Goal: Task Accomplishment & Management: Use online tool/utility

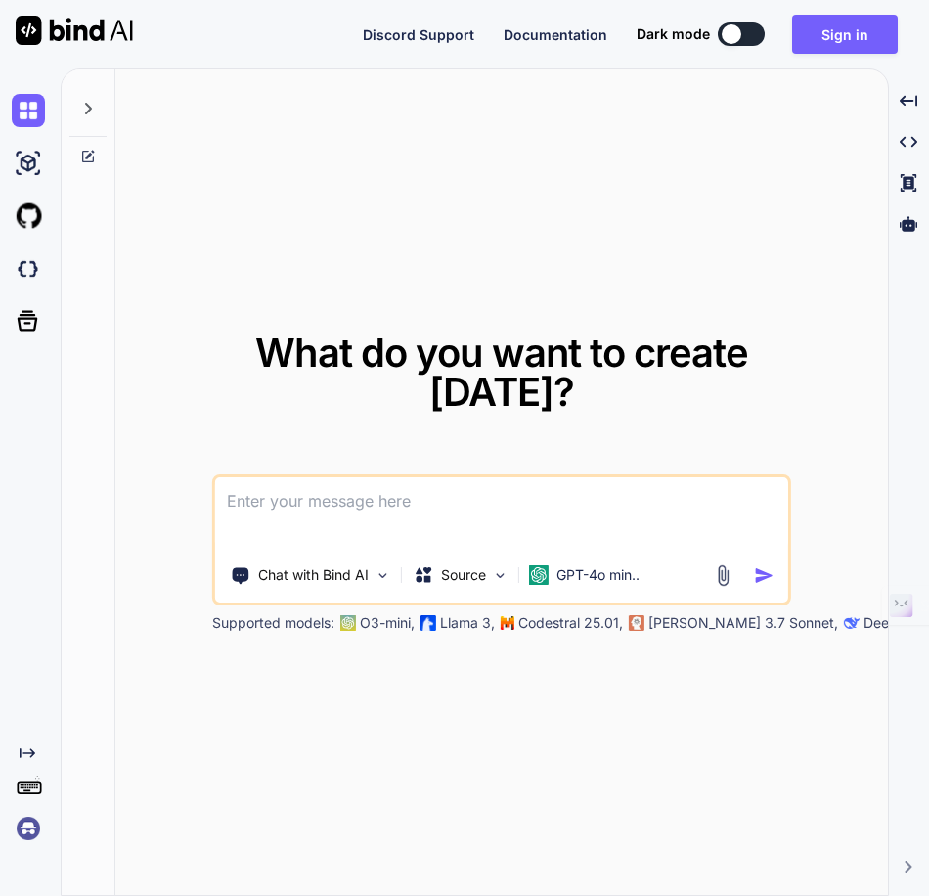
click at [477, 242] on div "What do you want to create [DATE]? Chat with Bind AI Source GPT-4o min.. Suppor…" at bounding box center [501, 482] width 773 height 827
click at [513, 570] on div "Source" at bounding box center [461, 575] width 111 height 39
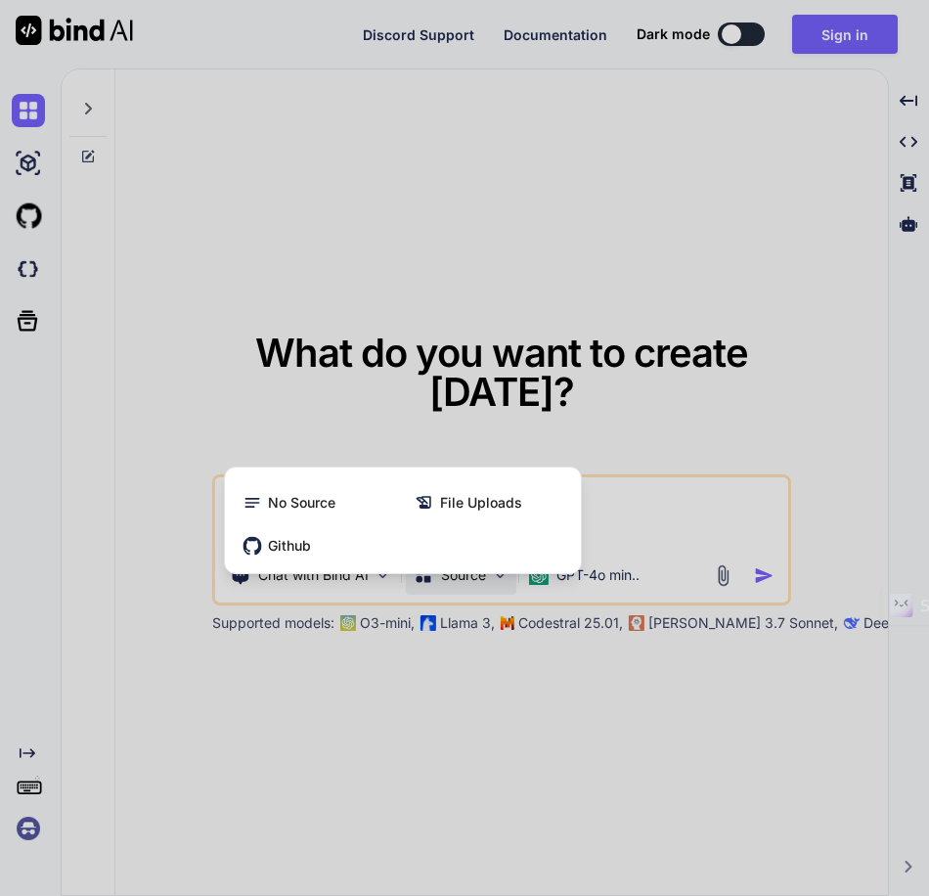
click at [592, 576] on div at bounding box center [464, 448] width 929 height 896
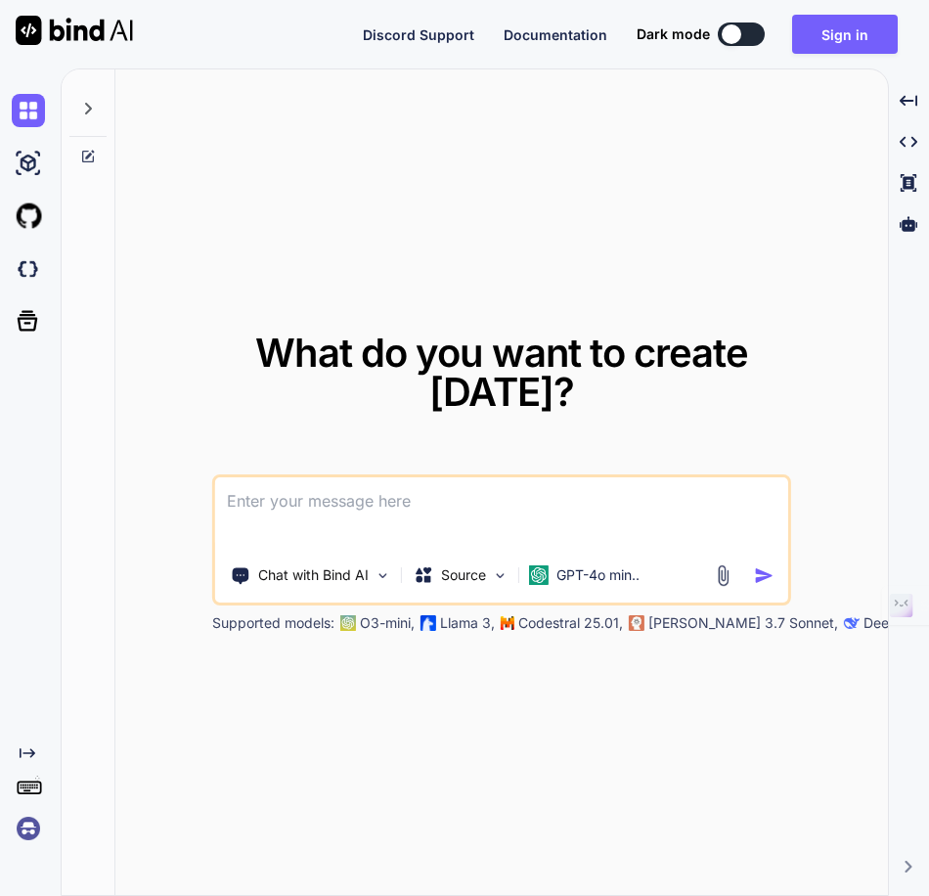
click at [592, 576] on p "GPT-4o min.." at bounding box center [598, 575] width 83 height 20
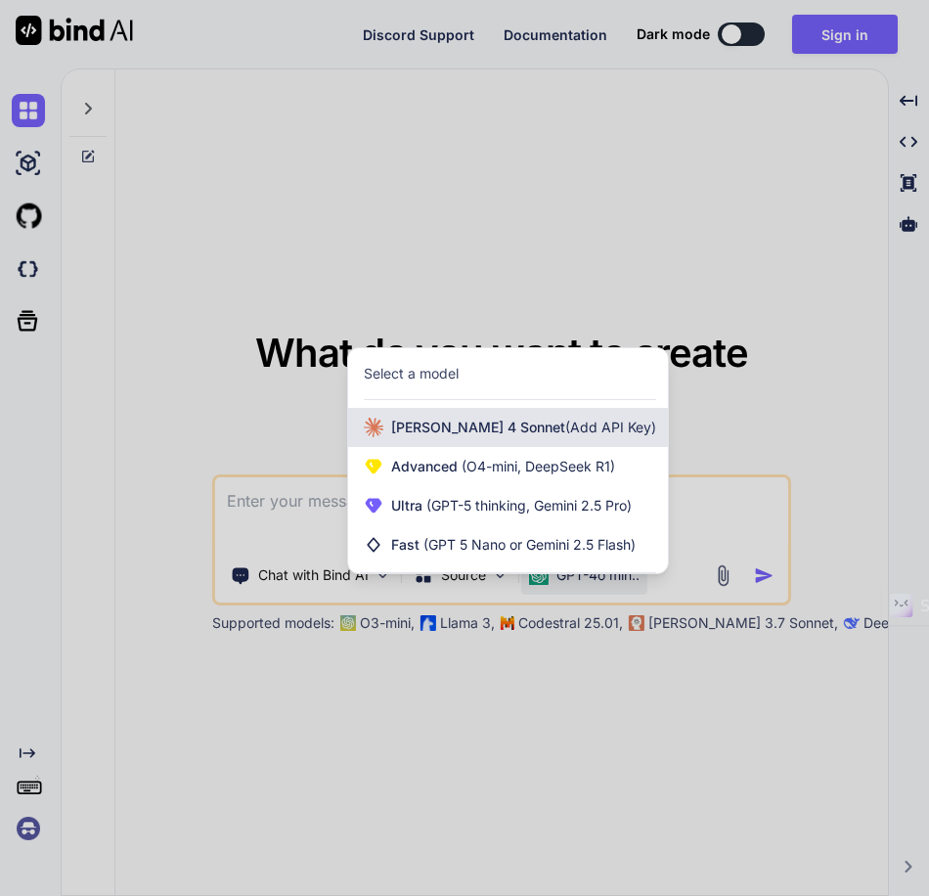
click at [596, 432] on div "[PERSON_NAME] 4 Sonnet (Add API Key)" at bounding box center [508, 427] width 320 height 39
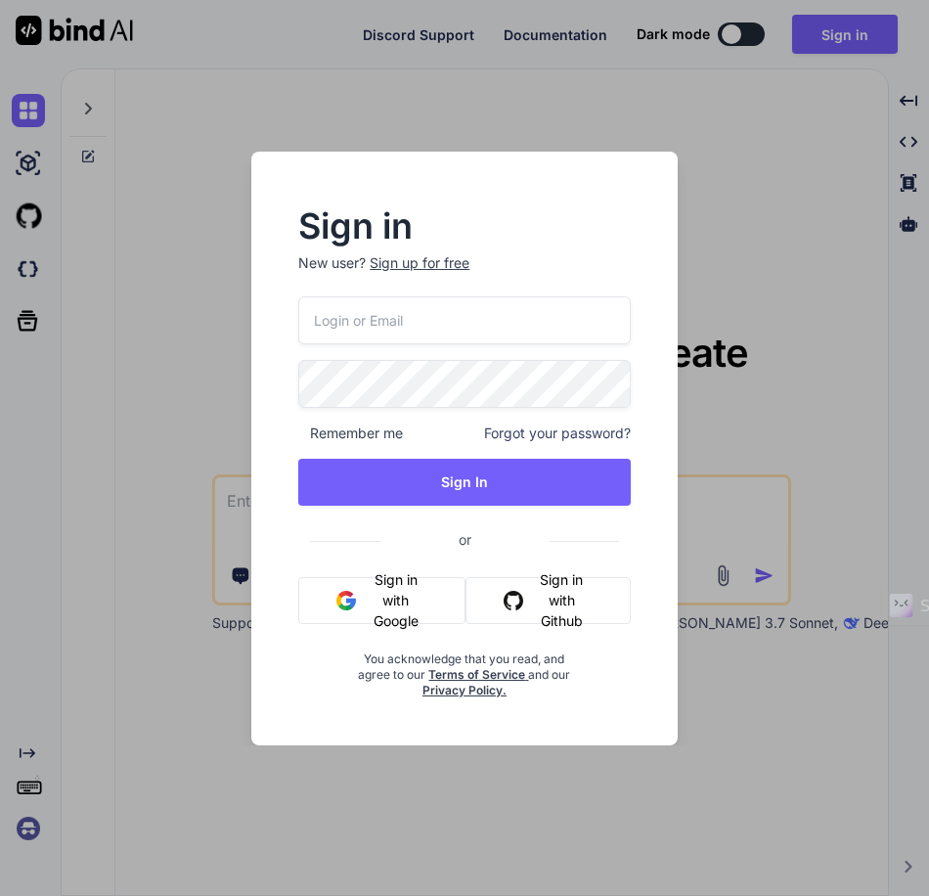
click at [769, 425] on div "Sign in New user? Sign up for free Remember me Forgot your password? Sign In or…" at bounding box center [464, 448] width 929 height 896
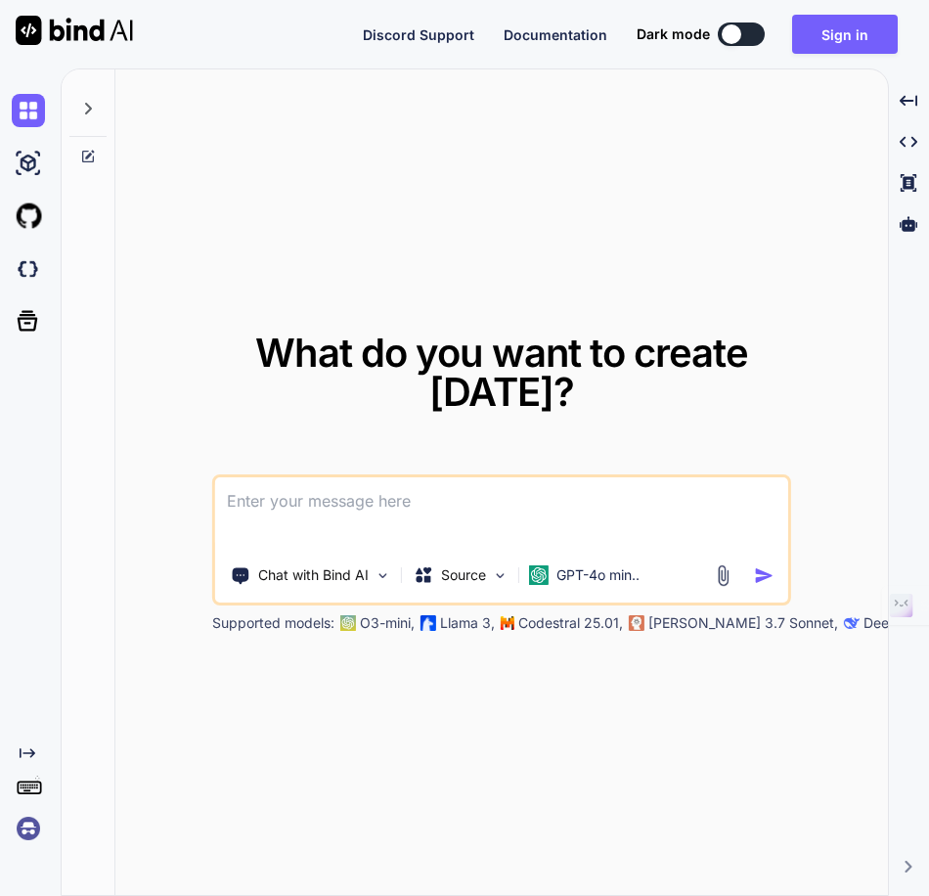
click at [897, 54] on div "Discord Support Documentation Dark mode Sign in Created with Pixso." at bounding box center [464, 34] width 929 height 68
click at [894, 52] on button "Sign in" at bounding box center [845, 34] width 106 height 39
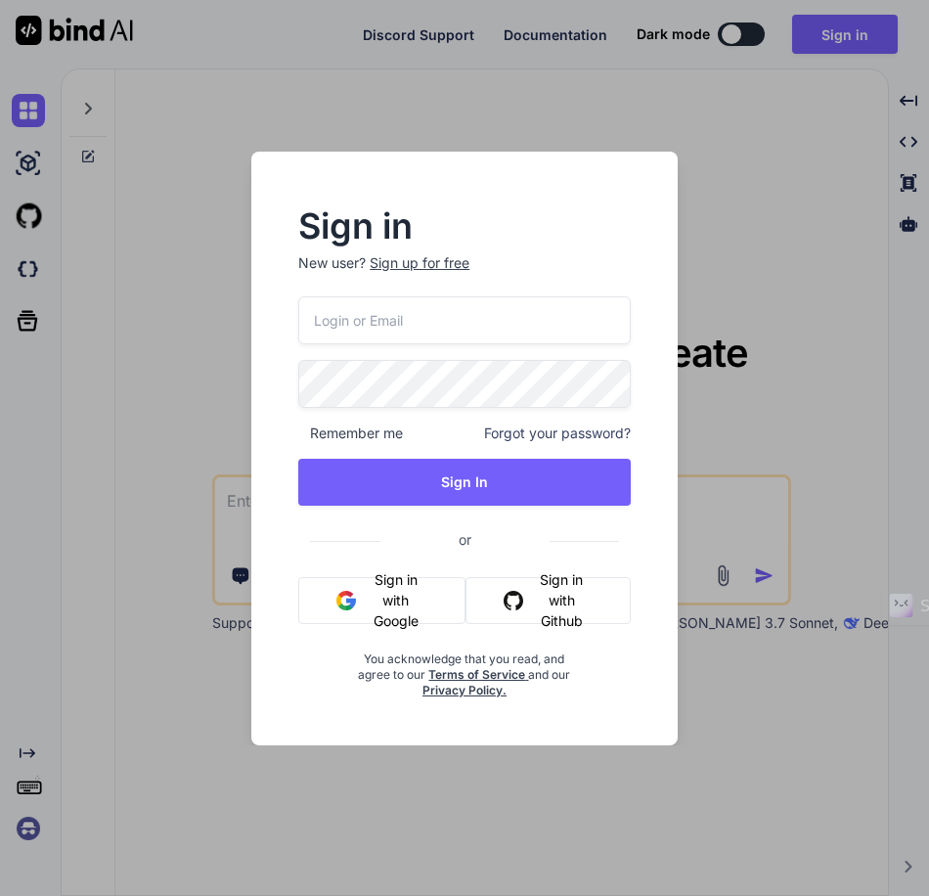
click at [526, 306] on input "email" at bounding box center [464, 320] width 332 height 48
click at [744, 214] on div "Sign in New user? Sign up for free Remember me Forgot your password? Sign In or…" at bounding box center [464, 448] width 929 height 896
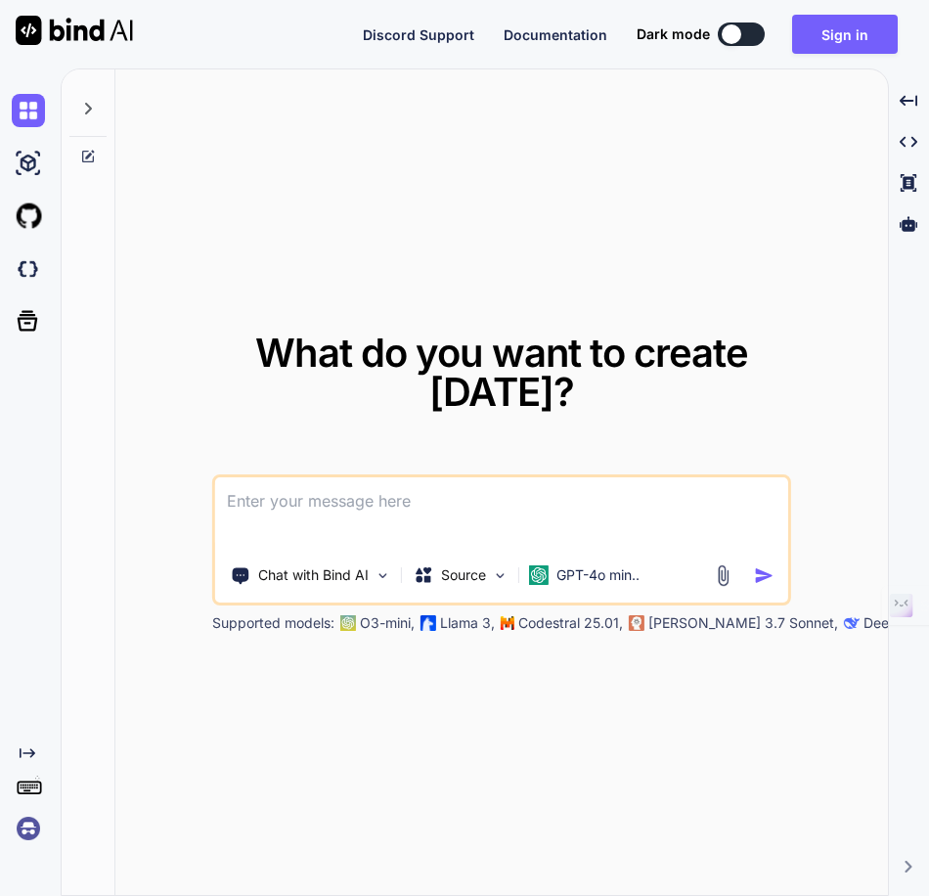
click at [368, 137] on div "What do you want to create [DATE]? Chat with Bind AI Source GPT-4o min.. Suppor…" at bounding box center [501, 482] width 773 height 827
